Goal: Transaction & Acquisition: Purchase product/service

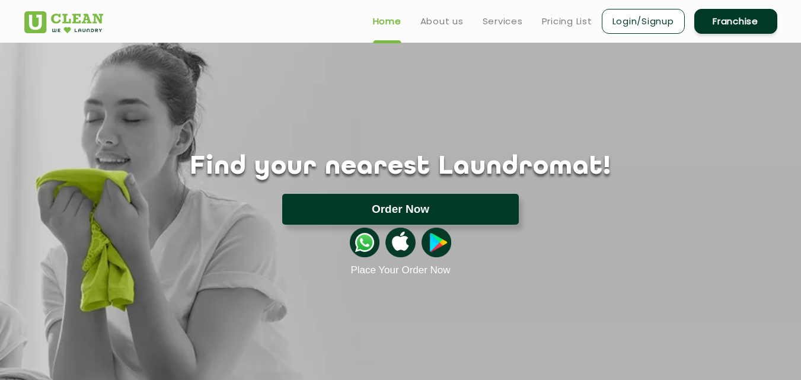
click at [440, 214] on button "Order Now" at bounding box center [400, 209] width 237 height 31
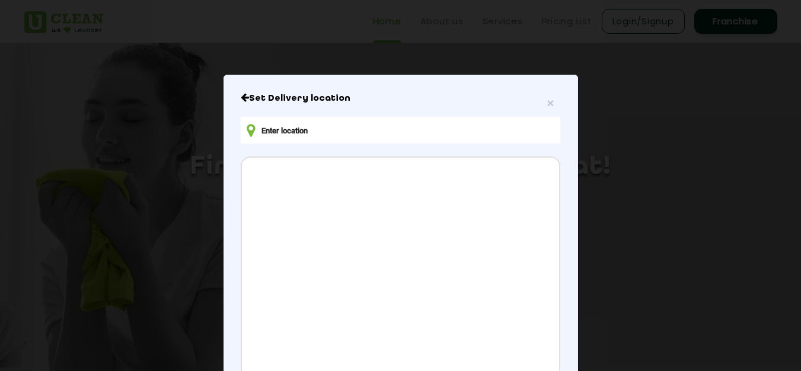
click at [463, 124] on input "text" at bounding box center [400, 130] width 319 height 27
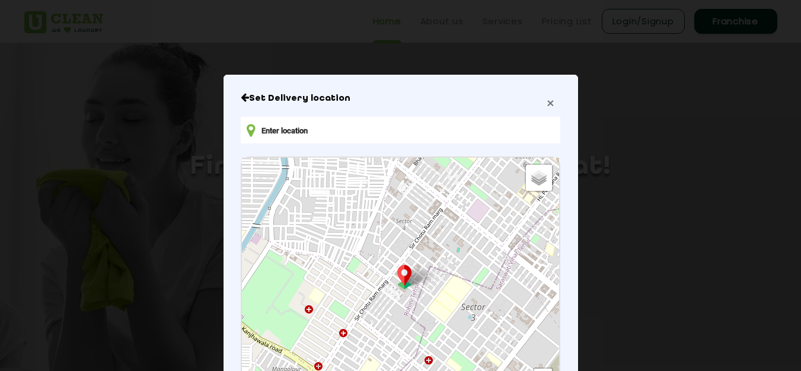
click at [548, 98] on span "×" at bounding box center [550, 103] width 7 height 14
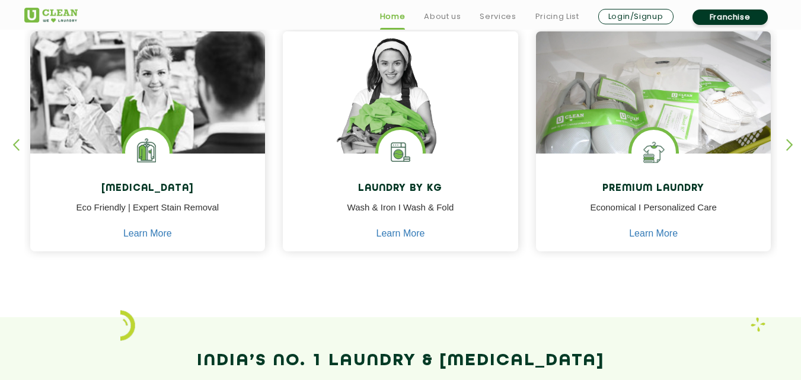
scroll to position [534, 0]
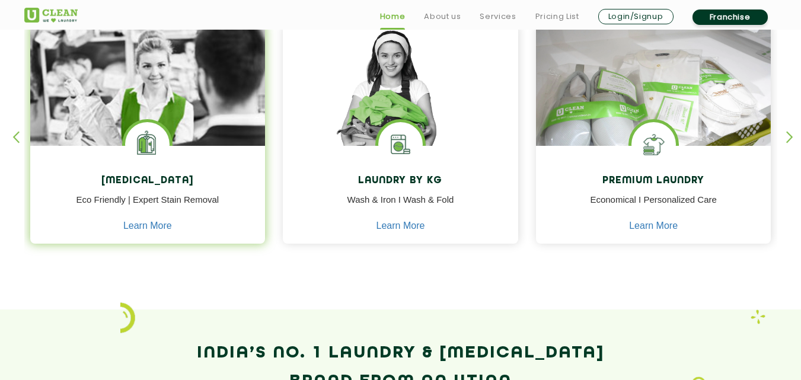
click at [232, 132] on img at bounding box center [147, 118] width 235 height 189
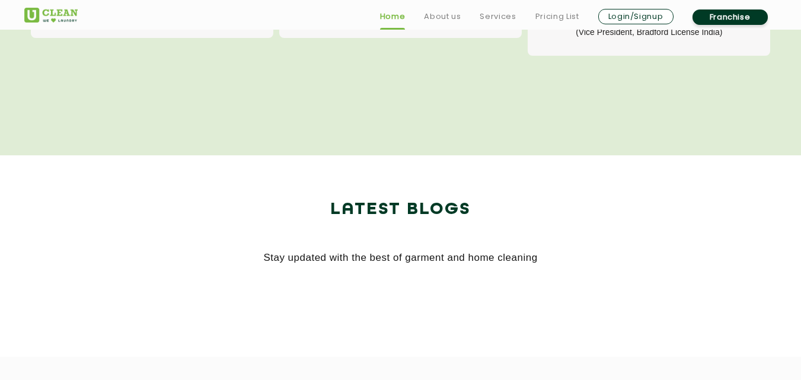
scroll to position [2194, 0]
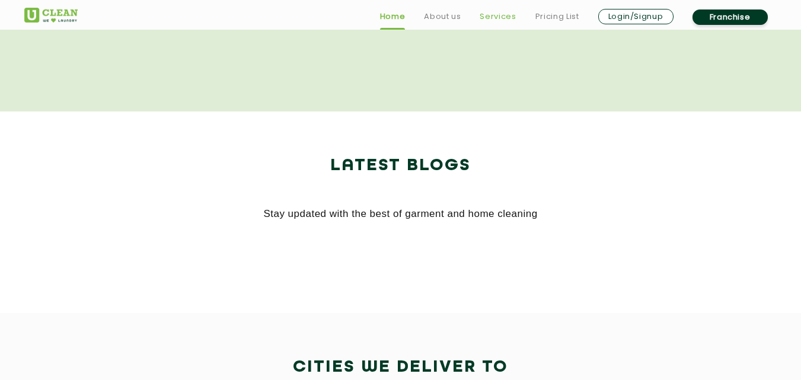
click at [485, 12] on link "Services" at bounding box center [498, 16] width 36 height 14
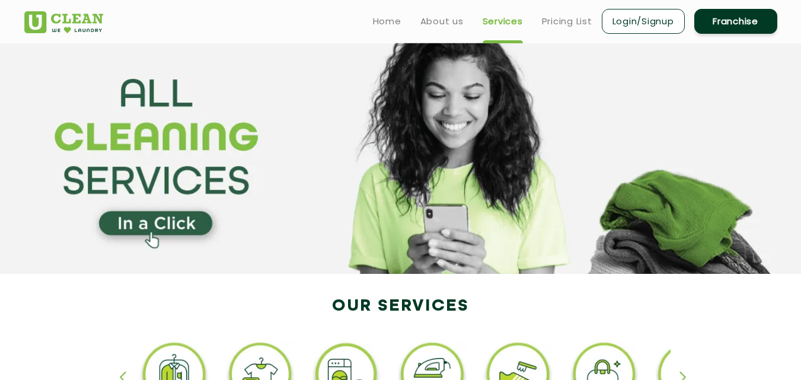
click at [560, 36] on header "Home About us Services Pricing List Login/Signup Franchise" at bounding box center [400, 21] width 801 height 43
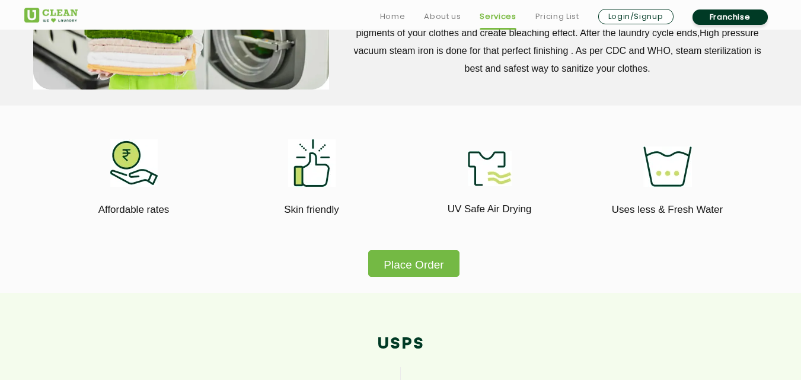
scroll to position [771, 0]
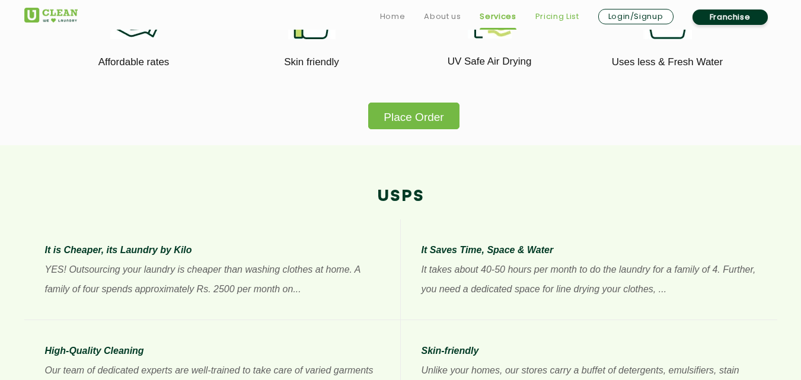
click at [563, 18] on link "Pricing List" at bounding box center [558, 16] width 44 height 14
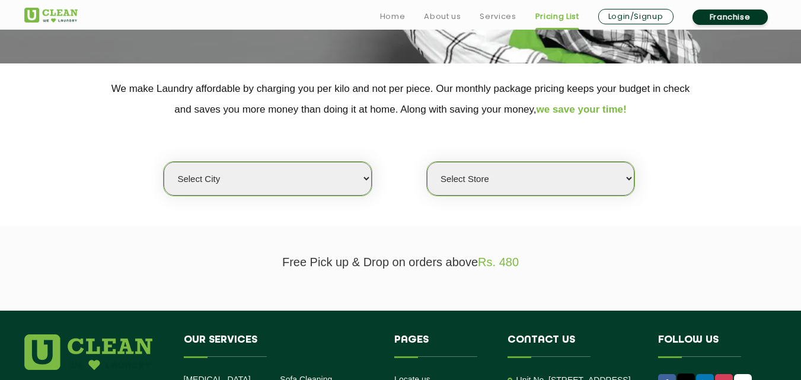
scroll to position [237, 0]
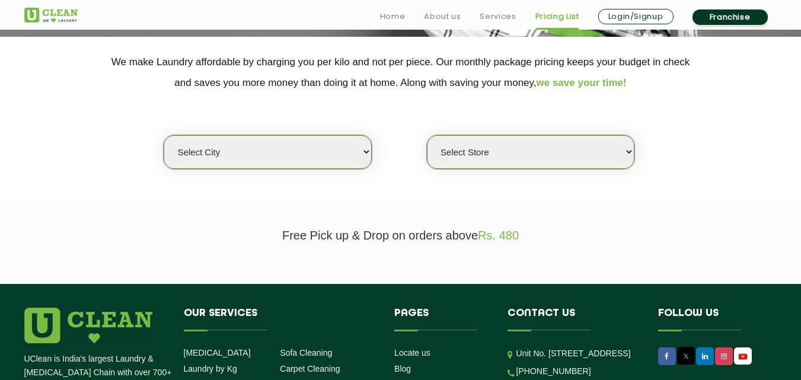
click at [313, 152] on select "Select city [GEOGRAPHIC_DATA] [GEOGRAPHIC_DATA] [GEOGRAPHIC_DATA] [GEOGRAPHIC_D…" at bounding box center [268, 152] width 208 height 34
select select "12"
click at [164, 135] on select "Select city [GEOGRAPHIC_DATA] [GEOGRAPHIC_DATA] [GEOGRAPHIC_DATA] [GEOGRAPHIC_D…" at bounding box center [268, 152] width 208 height 34
select select "0"
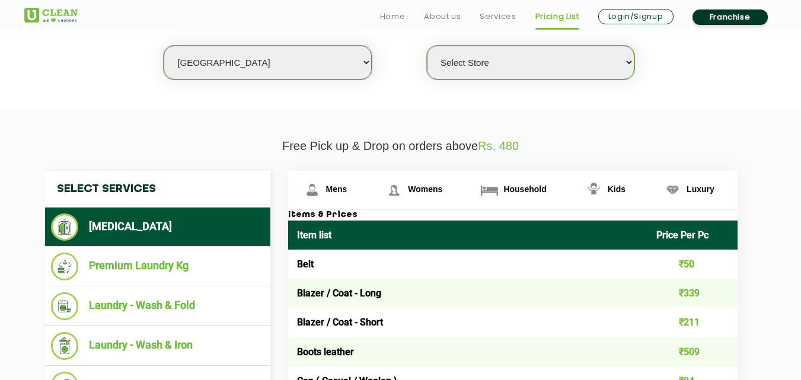
scroll to position [356, 0]
